Goal: Task Accomplishment & Management: Complete application form

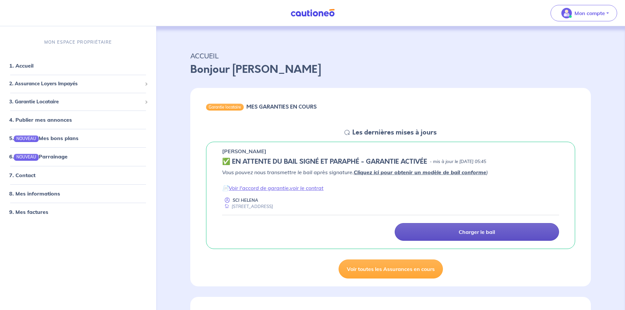
click at [493, 235] on p "Charger le bail" at bounding box center [477, 232] width 36 height 7
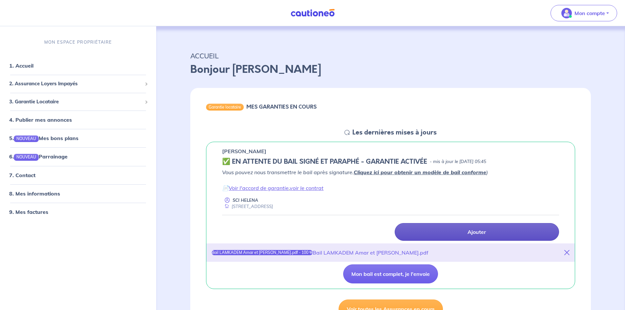
scroll to position [66, 0]
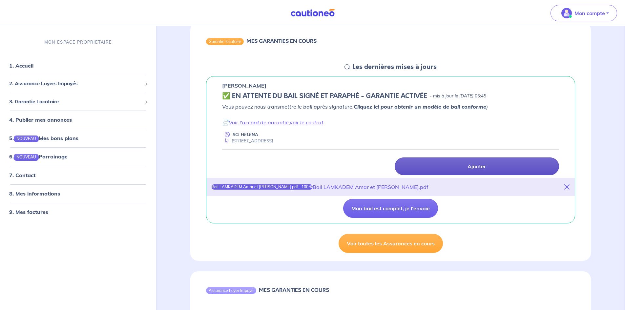
click at [484, 168] on p "Ajouter" at bounding box center [477, 166] width 18 height 7
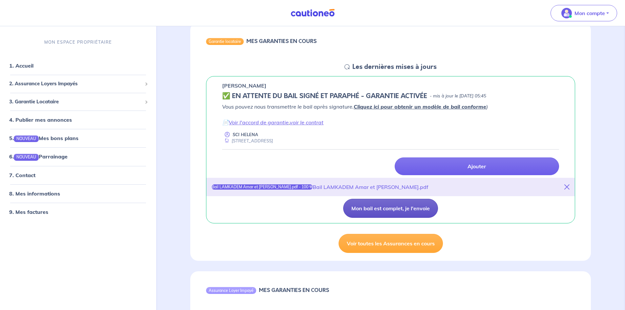
click at [360, 206] on button "Mon bail est complet, je l'envoie" at bounding box center [390, 208] width 95 height 19
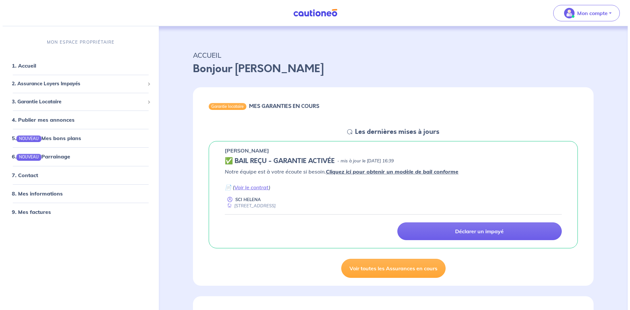
scroll to position [0, 0]
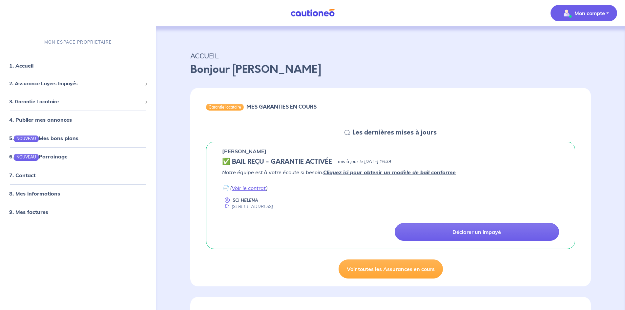
click at [573, 18] on span "Mon compte" at bounding box center [582, 13] width 46 height 11
click at [580, 59] on link "Me déconnecter" at bounding box center [577, 56] width 53 height 11
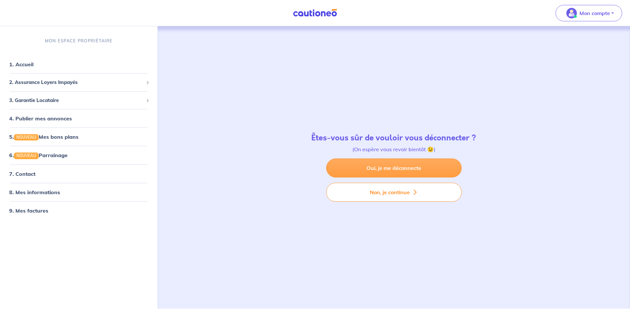
click at [412, 171] on link "Oui, je me déconnecte" at bounding box center [394, 168] width 136 height 19
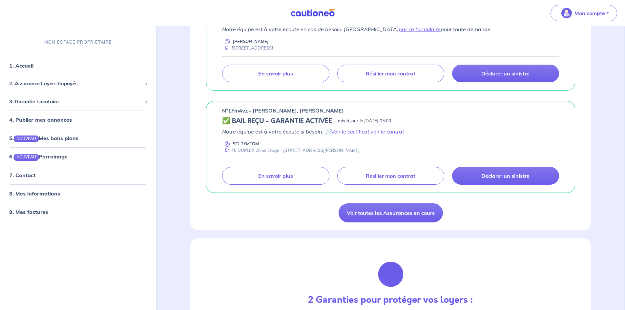
scroll to position [361, 0]
